Goal: Task Accomplishment & Management: Manage account settings

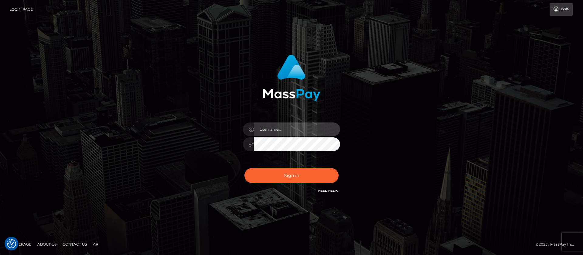
click at [272, 127] on input "text" at bounding box center [297, 129] width 86 height 14
type input "APteam"
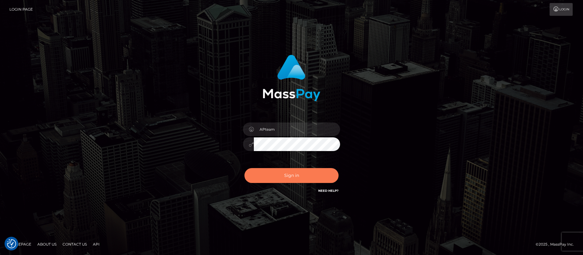
click at [278, 175] on button "Sign in" at bounding box center [291, 175] width 94 height 15
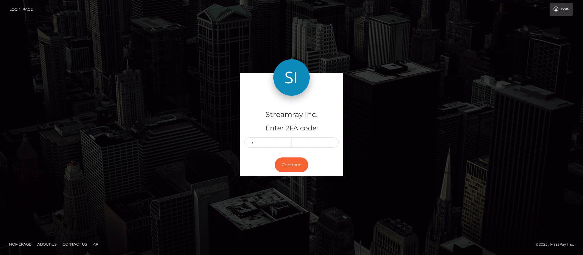
type input "7"
type input "3"
type input "5"
type input "4"
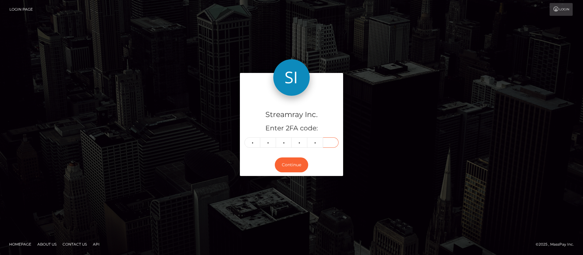
type input "9"
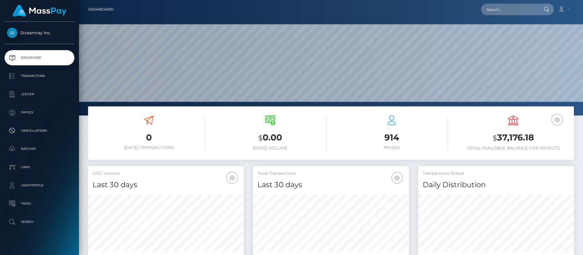
scroll to position [109, 156]
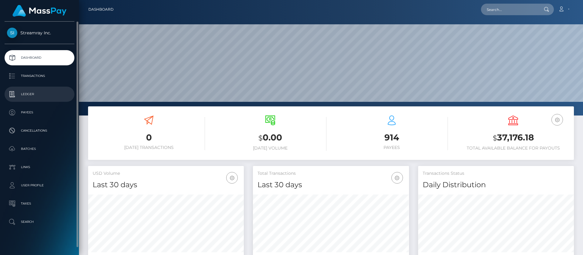
click at [29, 96] on p "Ledger" at bounding box center [39, 94] width 65 height 9
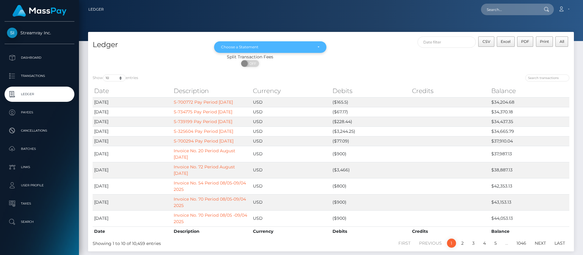
click at [282, 46] on div "Choose a Statement" at bounding box center [266, 47] width 91 height 5
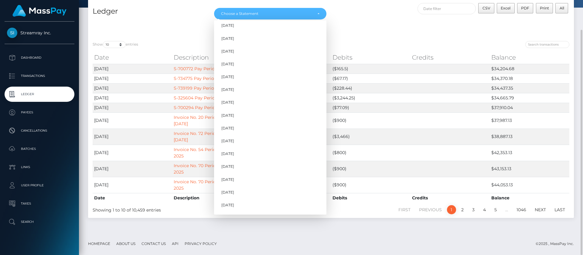
scroll to position [515, 0]
click at [230, 191] on span "[DATE]" at bounding box center [227, 193] width 13 height 5
select select "[DATE]"
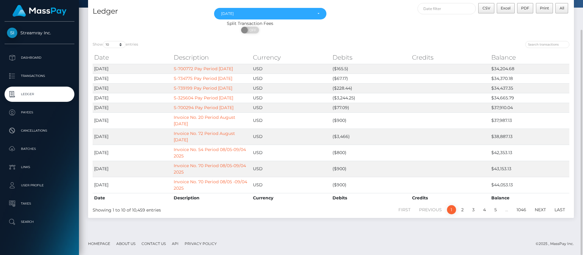
click at [468, 36] on div "Split Transaction Fees ON OFF" at bounding box center [330, 28] width 485 height 16
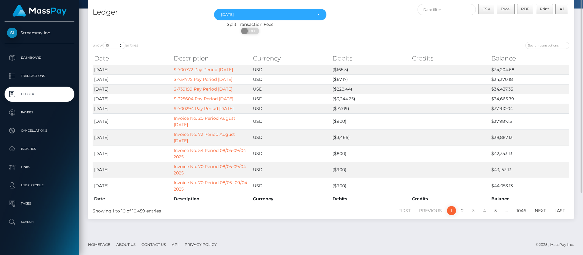
scroll to position [0, 0]
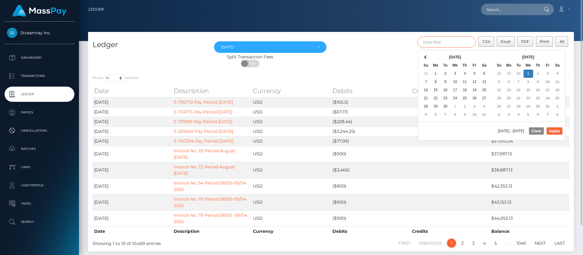
click at [445, 42] on input "text" at bounding box center [446, 41] width 59 height 11
click at [551, 57] on th "Oct 2025" at bounding box center [528, 57] width 49 height 8
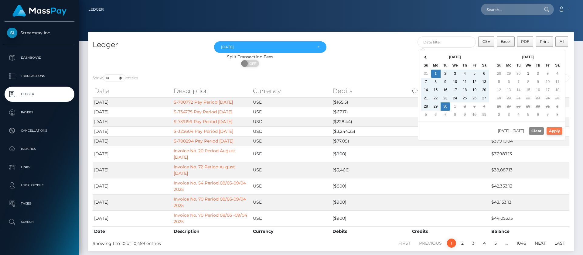
click at [556, 131] on button "Apply" at bounding box center [554, 130] width 16 height 7
type input "09/01/2025 - 09/30/2025"
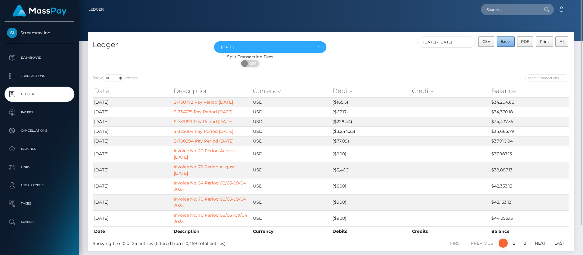
click at [504, 39] on span "Excel" at bounding box center [505, 41] width 10 height 5
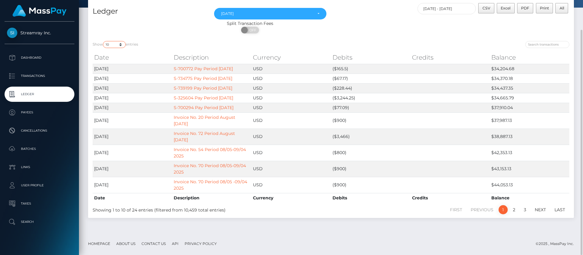
click at [120, 43] on select "10 25 50 100 250" at bounding box center [114, 44] width 23 height 7
select select "25"
click at [103, 41] on select "10 25 50 100 250" at bounding box center [114, 44] width 23 height 7
click at [113, 63] on th "Date" at bounding box center [132, 57] width 79 height 12
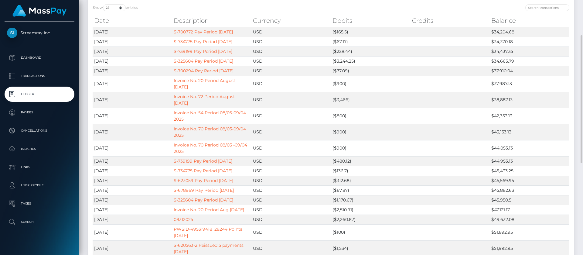
scroll to position [0, 0]
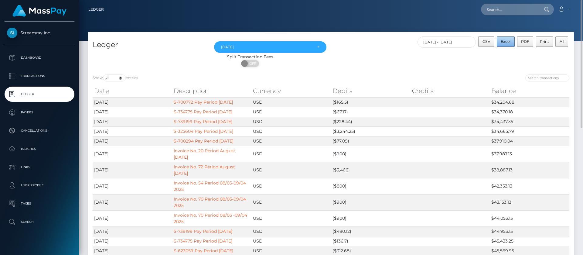
click at [505, 40] on span "Excel" at bounding box center [505, 41] width 10 height 5
click at [560, 11] on icon at bounding box center [561, 9] width 6 height 5
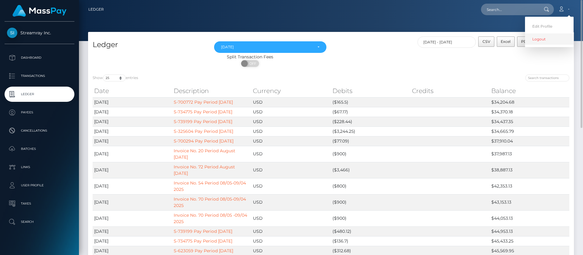
click at [536, 40] on link "Logout" at bounding box center [549, 38] width 49 height 11
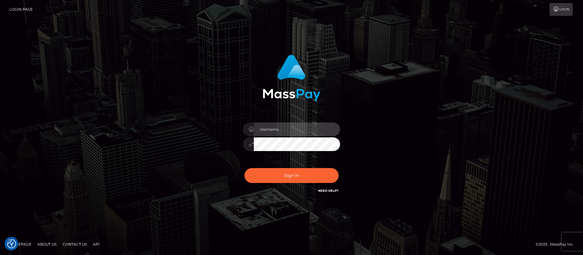
click at [307, 130] on input "text" at bounding box center [297, 129] width 86 height 14
type input "APteam.medley"
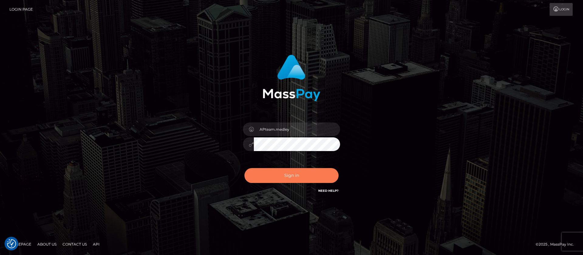
click at [299, 175] on button "Sign in" at bounding box center [291, 175] width 94 height 15
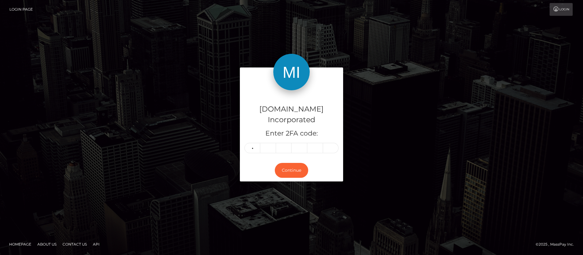
type input "9"
type input "7"
type input "5"
type input "0"
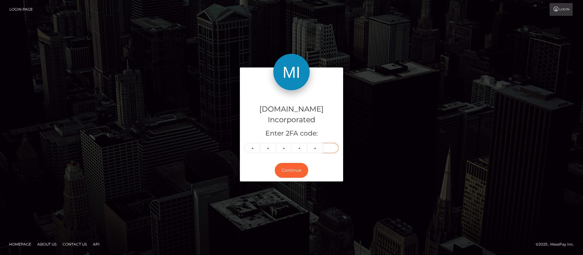
type input "2"
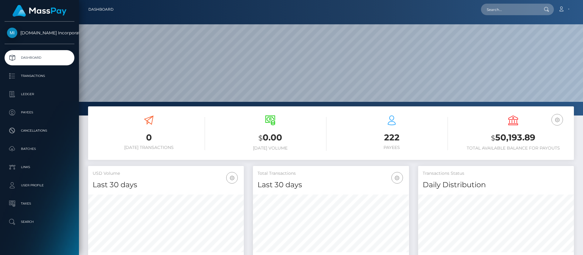
scroll to position [109, 156]
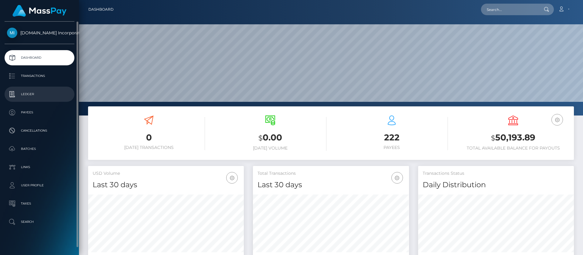
click at [33, 95] on p "Ledger" at bounding box center [39, 94] width 65 height 9
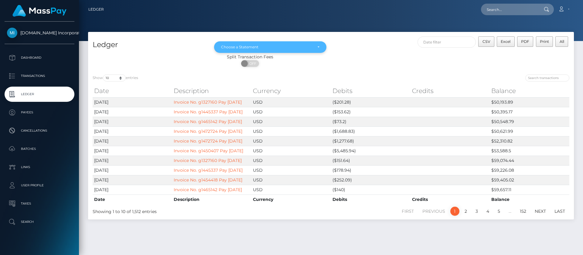
click at [294, 44] on div "Choose a Statement" at bounding box center [270, 47] width 112 height 12
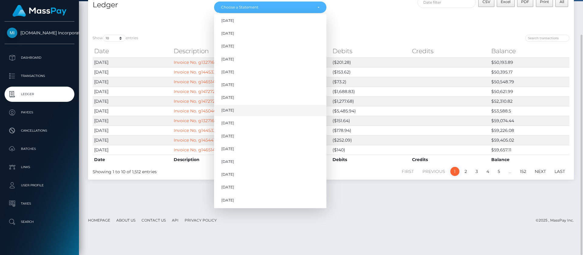
scroll to position [474, 0]
click at [227, 185] on span "Sep 2025" at bounding box center [227, 186] width 13 height 5
select select "[DATE]"
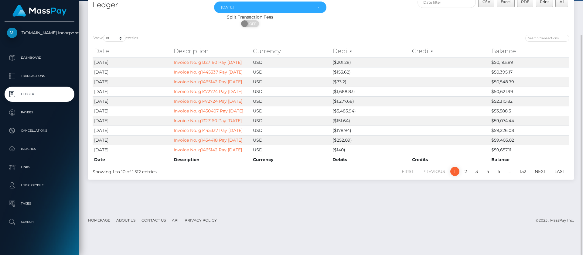
click at [454, 35] on div at bounding box center [452, 39] width 234 height 8
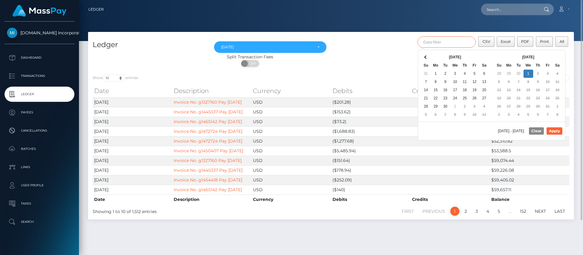
click at [452, 40] on input "text" at bounding box center [446, 41] width 59 height 11
click at [433, 54] on th "Sep 2025" at bounding box center [455, 57] width 49 height 8
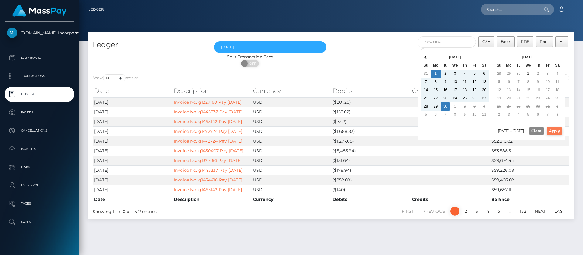
click at [556, 129] on button "Apply" at bounding box center [554, 130] width 16 height 7
type input "09/01/2025 - 09/30/2025"
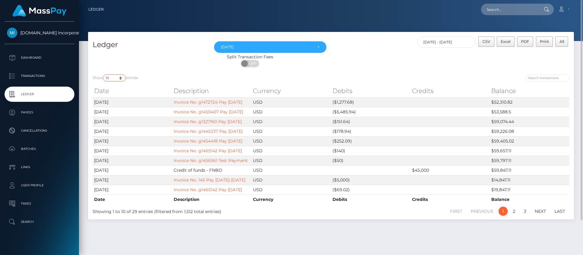
click at [122, 78] on select "10 25 50 100 250" at bounding box center [114, 77] width 23 height 7
select select "50"
click at [103, 75] on select "10 25 50 100 250" at bounding box center [114, 77] width 23 height 7
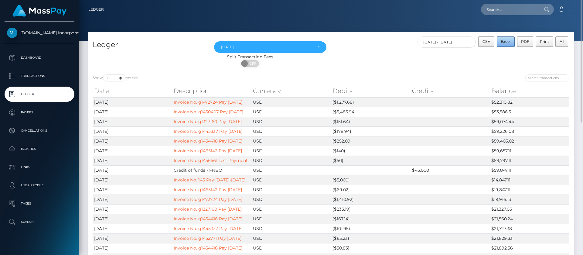
click at [505, 41] on span "Excel" at bounding box center [505, 41] width 10 height 5
click at [560, 8] on icon at bounding box center [561, 9] width 6 height 5
drag, startPoint x: 536, startPoint y: 42, endPoint x: 513, endPoint y: 42, distance: 23.1
click at [536, 42] on link "Logout" at bounding box center [549, 38] width 49 height 11
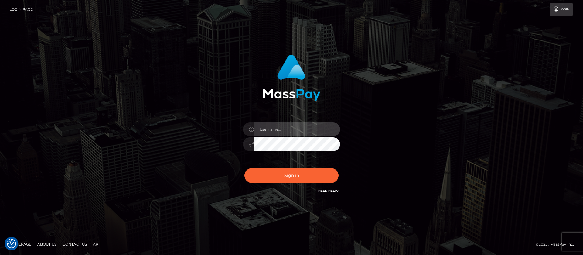
click at [271, 127] on input "text" at bounding box center [297, 129] width 86 height 14
type input "ap.wight"
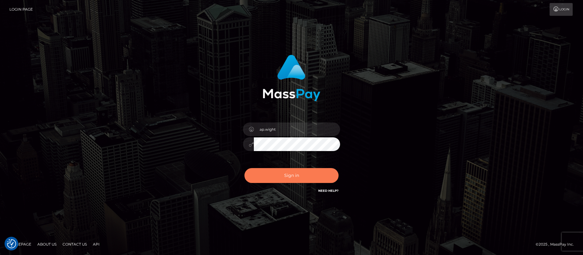
click at [303, 172] on button "Sign in" at bounding box center [291, 175] width 94 height 15
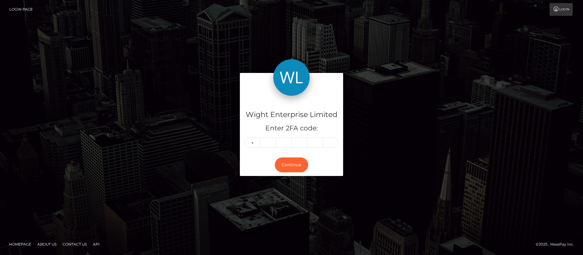
type input "6"
type input "1"
type input "5"
type input "4"
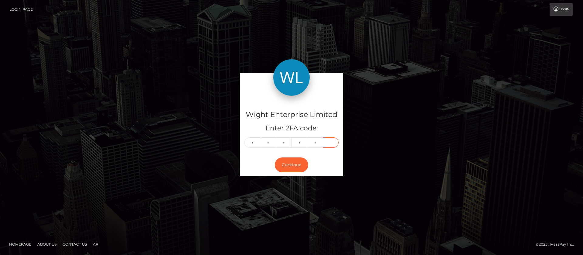
type input "0"
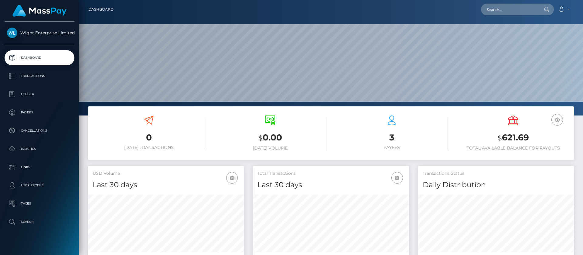
scroll to position [109, 156]
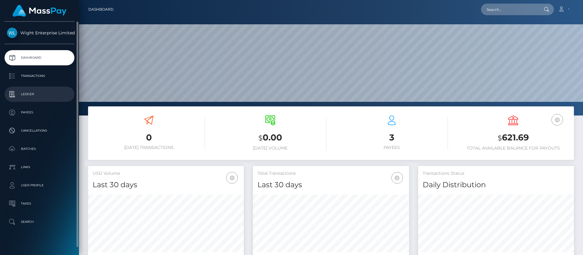
click at [29, 95] on p "Ledger" at bounding box center [39, 94] width 65 height 9
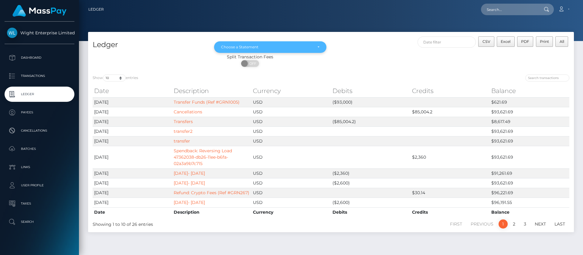
click at [272, 44] on div "Choose a Statement" at bounding box center [270, 47] width 112 height 12
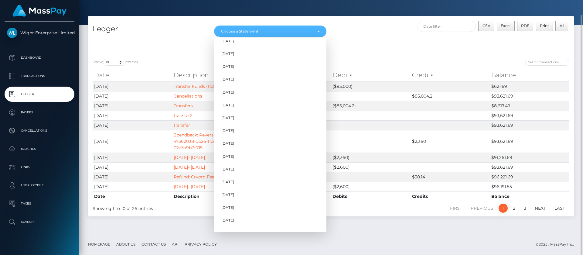
scroll to position [203, 0]
click at [234, 208] on span "[DATE]" at bounding box center [227, 210] width 13 height 5
select select "[DATE]"
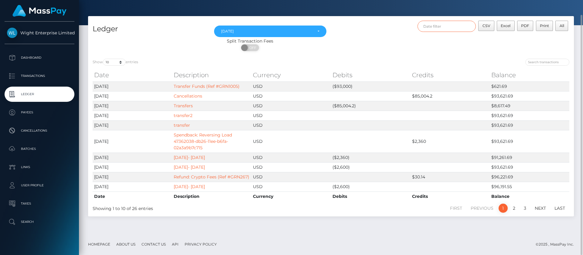
click at [455, 27] on input "text" at bounding box center [446, 26] width 59 height 11
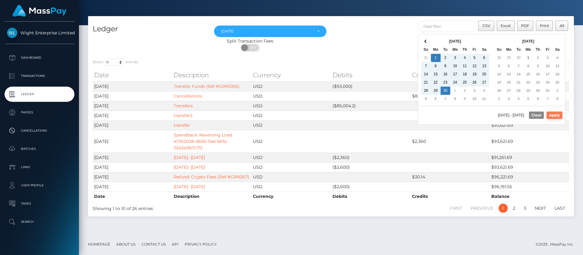
click at [552, 113] on button "Apply" at bounding box center [554, 114] width 16 height 7
type input "[DATE] - [DATE]"
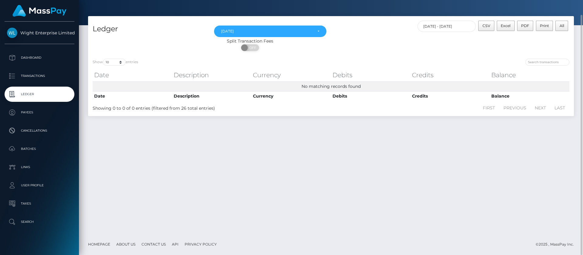
click at [448, 56] on div "Show 10 25 50 100 250 entries Date Description Currency Debits Credits Balance …" at bounding box center [330, 85] width 485 height 62
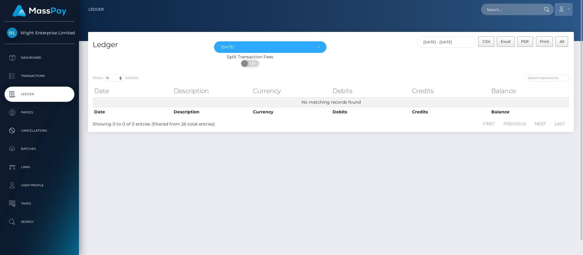
click at [562, 8] on icon at bounding box center [561, 9] width 6 height 5
click at [537, 43] on link "Logout" at bounding box center [549, 38] width 49 height 11
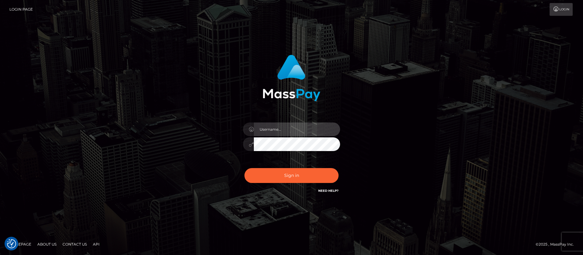
click at [273, 128] on input "text" at bounding box center [297, 129] width 86 height 14
type input "ap.vent"
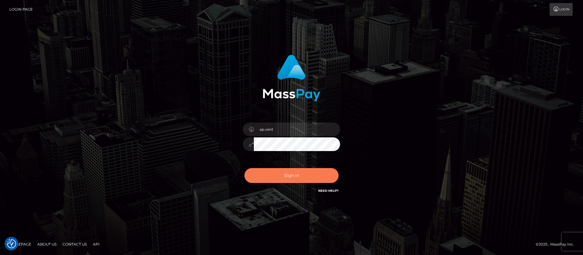
click at [294, 175] on button "Sign in" at bounding box center [291, 175] width 94 height 15
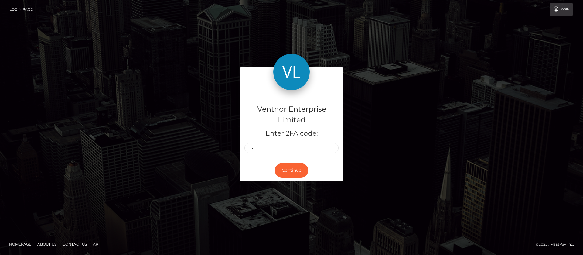
type input "9"
type input "8"
type input "2"
type input "3"
type input "1"
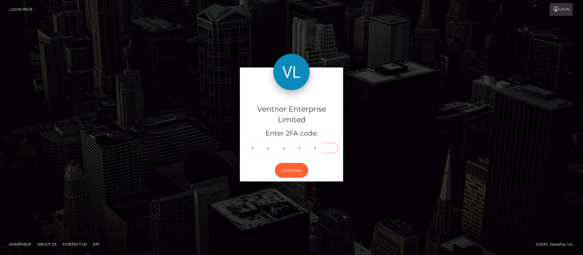
type input "6"
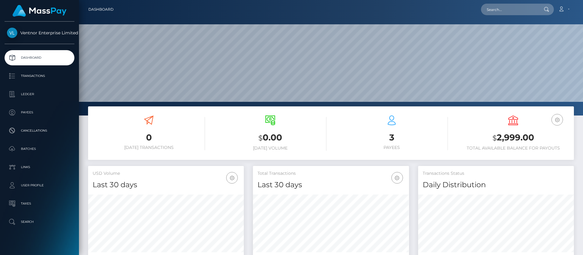
scroll to position [109, 156]
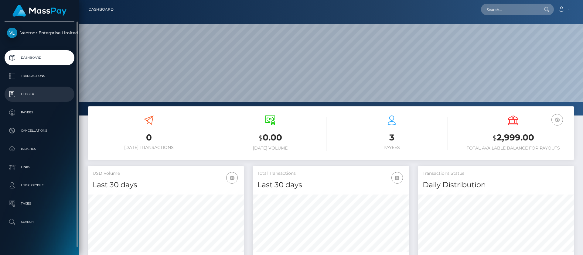
click at [29, 95] on p "Ledger" at bounding box center [39, 94] width 65 height 9
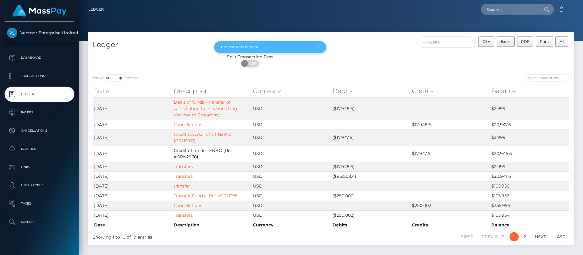
click at [272, 47] on div "Choose a Statement" at bounding box center [266, 47] width 91 height 5
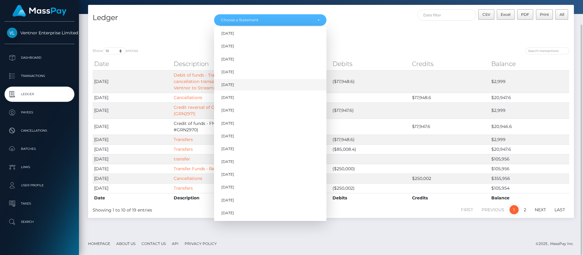
scroll to position [203, 0]
click at [234, 198] on span "[DATE]" at bounding box center [227, 199] width 13 height 5
select select "Sep 2025"
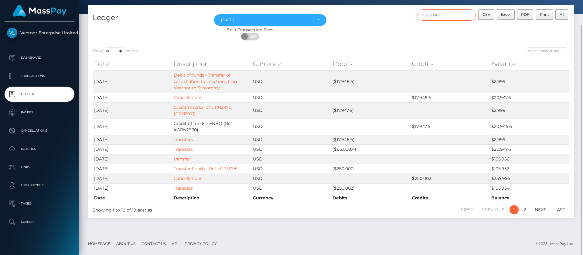
click at [450, 12] on input "text" at bounding box center [446, 14] width 59 height 11
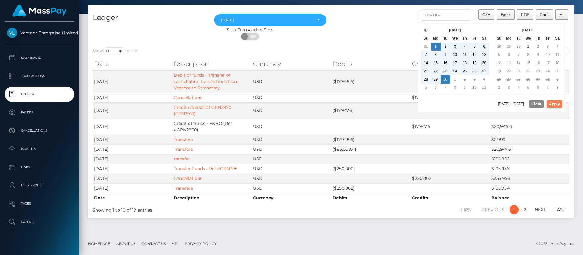
click at [559, 103] on button "Apply" at bounding box center [554, 103] width 16 height 7
type input "09/01/2025 - 09/30/2025"
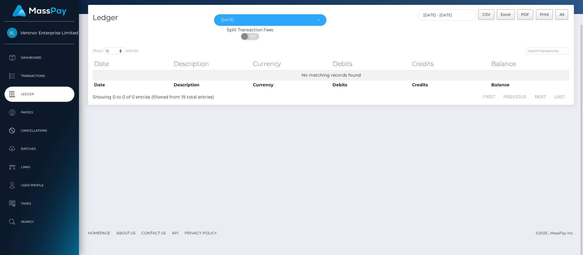
click at [491, 47] on div "Show 10 25 50 100 250 entries Date Description Currency Debits Credits Balance …" at bounding box center [330, 74] width 485 height 62
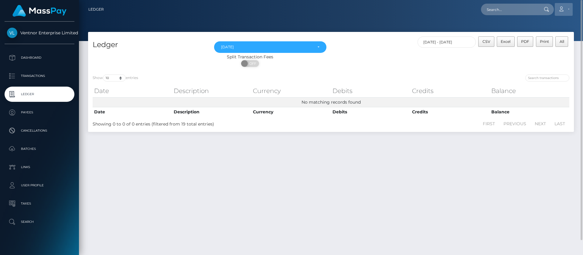
click at [560, 9] on icon at bounding box center [561, 9] width 6 height 5
click at [534, 42] on link "Logout" at bounding box center [549, 38] width 49 height 11
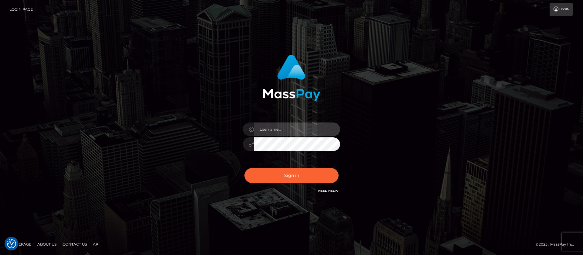
click at [284, 127] on input "text" at bounding box center [297, 129] width 86 height 14
type input "ap.mb"
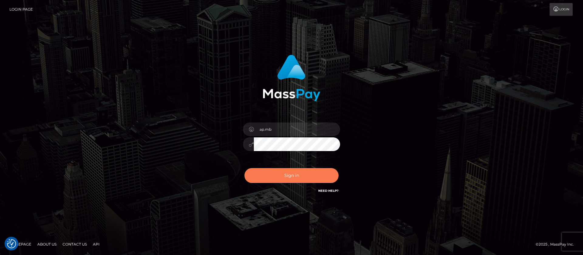
click at [295, 175] on button "Sign in" at bounding box center [291, 175] width 94 height 15
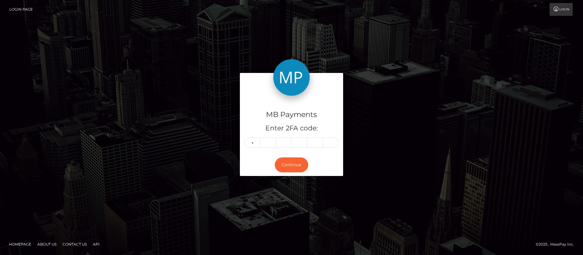
type input "3"
type input "2"
type input "0"
type input "8"
type input "2"
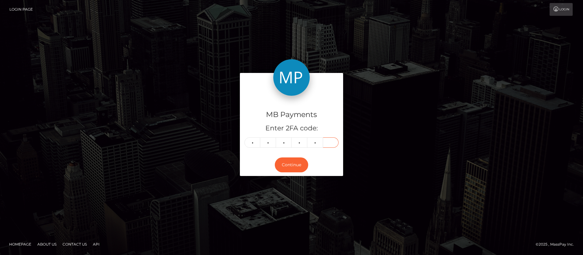
type input "1"
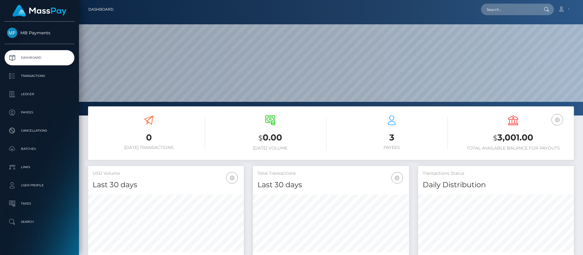
scroll to position [109, 156]
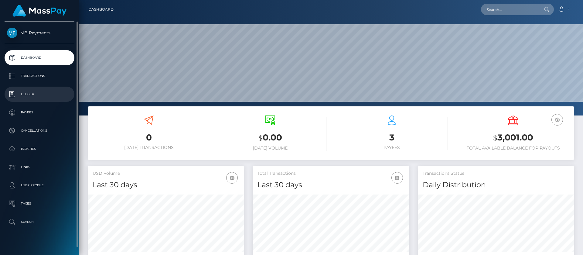
click at [29, 94] on p "Ledger" at bounding box center [39, 94] width 65 height 9
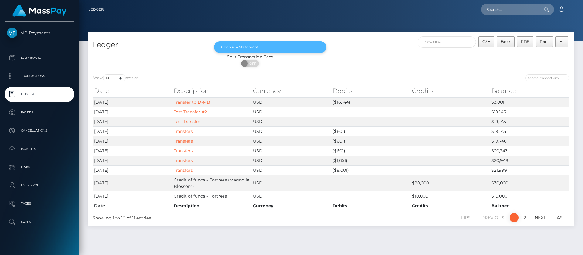
click at [273, 45] on div "Choose a Statement" at bounding box center [270, 47] width 112 height 12
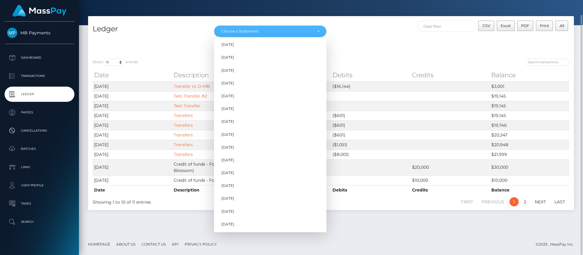
scroll to position [203, 0]
click at [234, 210] on span "Sep 2025" at bounding box center [227, 210] width 13 height 5
select select "Sep 2025"
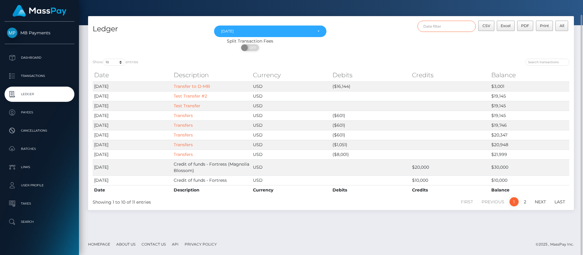
click at [460, 24] on input "text" at bounding box center [446, 26] width 59 height 11
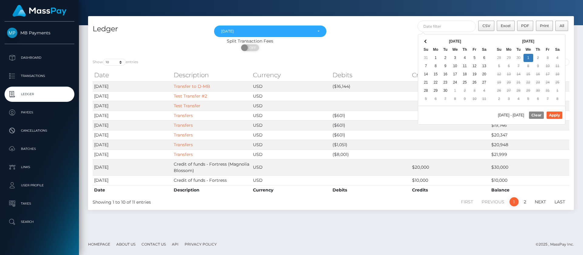
click at [434, 40] on th "Sep 2025" at bounding box center [455, 41] width 49 height 8
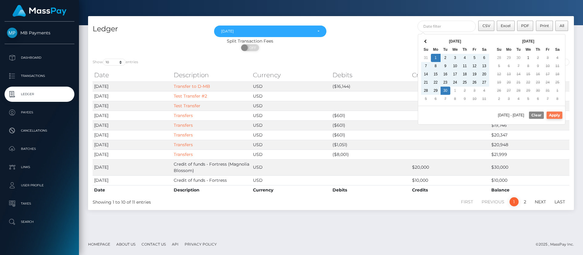
click at [556, 114] on button "Apply" at bounding box center [554, 114] width 16 height 7
type input "09/01/2025 - 09/30/2025"
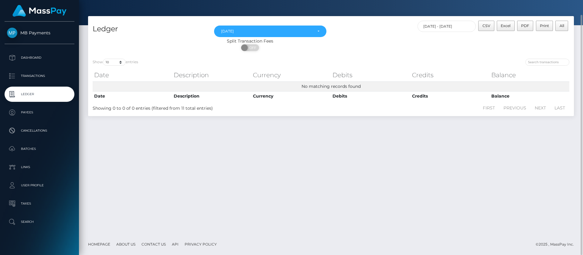
click at [510, 174] on div "Ledger Jun 2023 Jul 2023 Aug 2023 Sep 2023 Oct 2023 Nov 2023 Dec 2023 Jan 2024 …" at bounding box center [331, 124] width 504 height 217
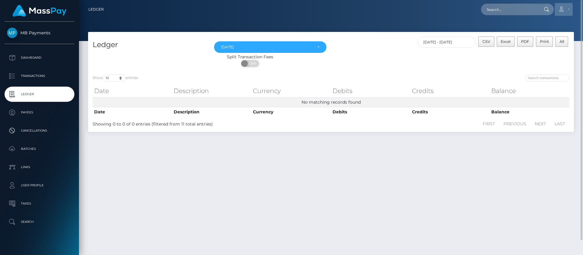
click at [562, 9] on icon at bounding box center [561, 9] width 6 height 5
click at [531, 40] on link "Logout" at bounding box center [549, 38] width 49 height 11
